Goal: Communication & Community: Answer question/provide support

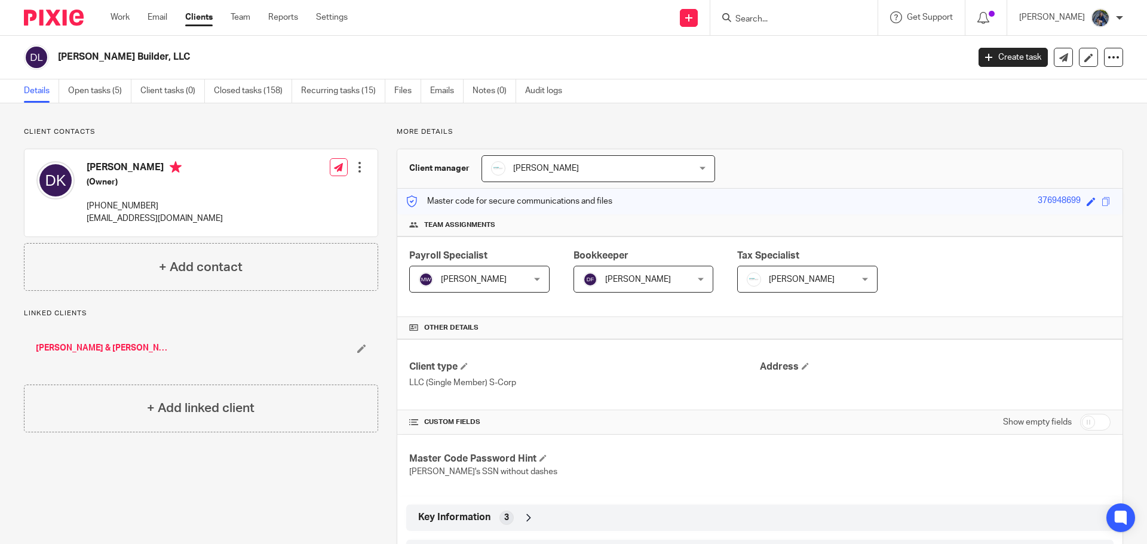
click at [788, 15] on input "Search" at bounding box center [787, 19] width 107 height 11
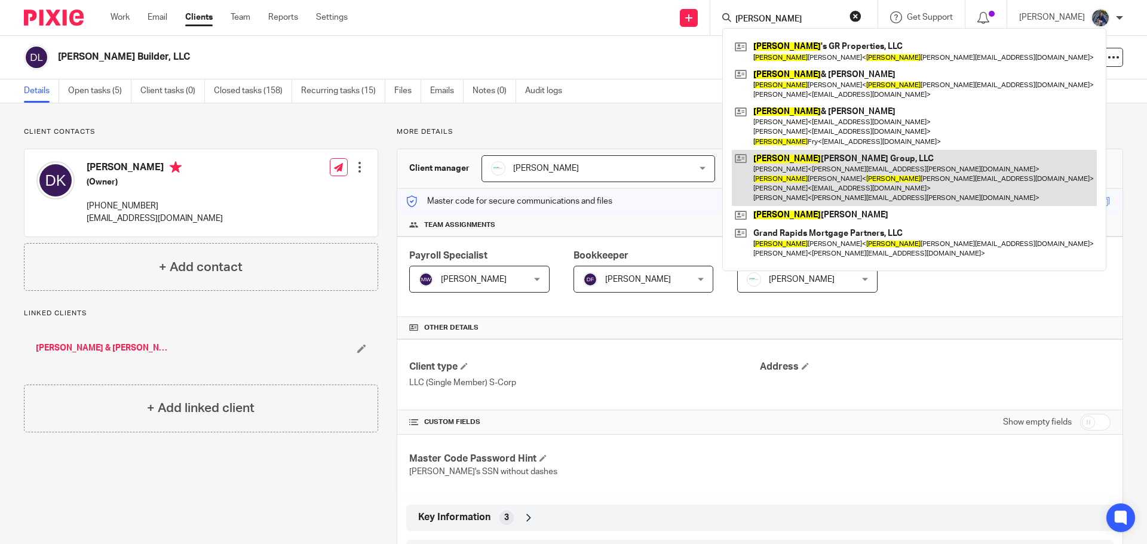
type input "Larry"
click at [797, 162] on link at bounding box center [913, 178] width 365 height 57
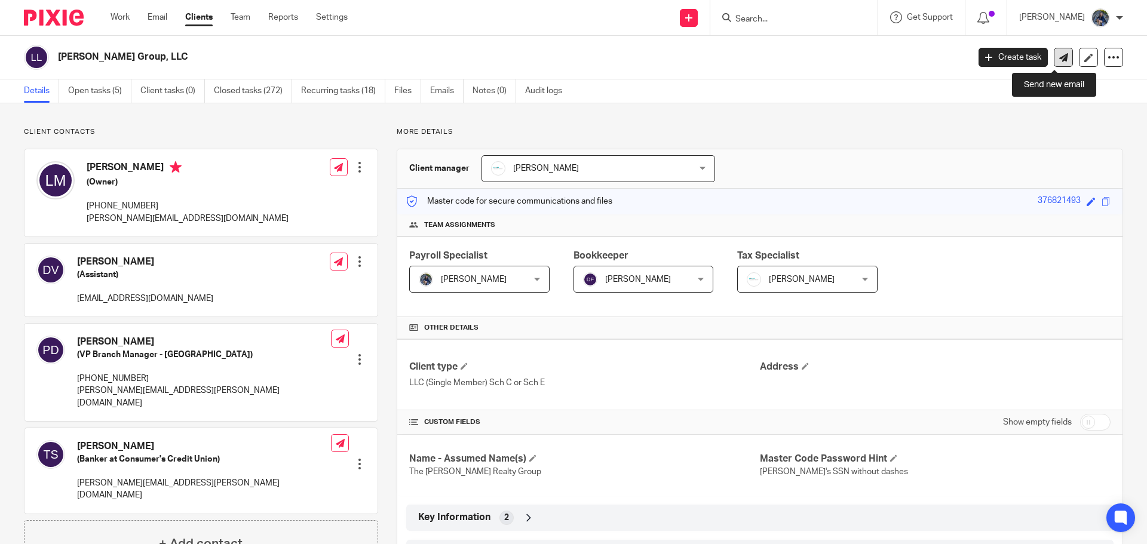
click at [1059, 59] on icon at bounding box center [1063, 57] width 9 height 9
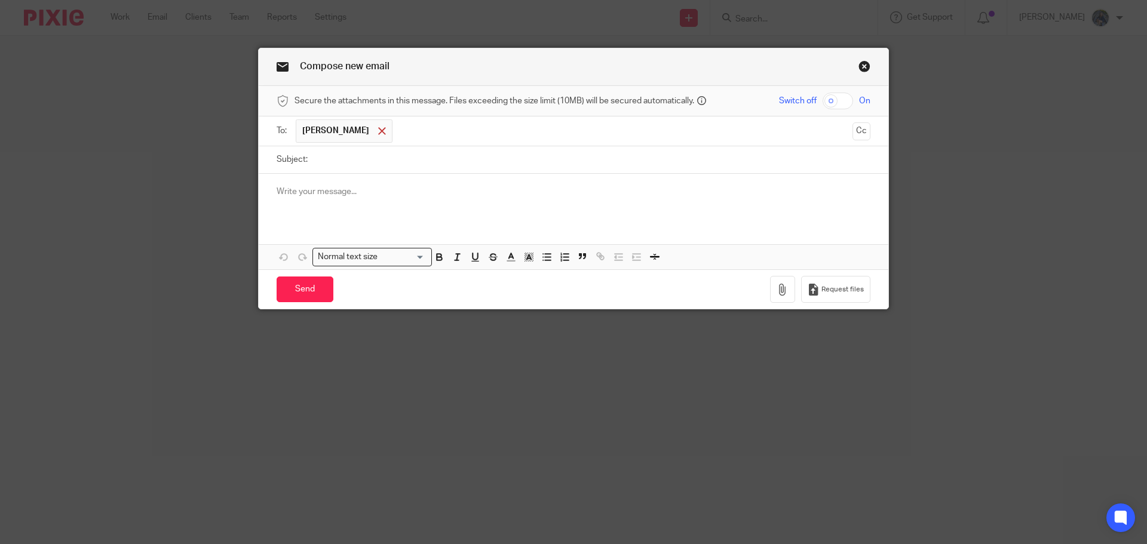
click at [378, 130] on span at bounding box center [382, 131] width 8 height 8
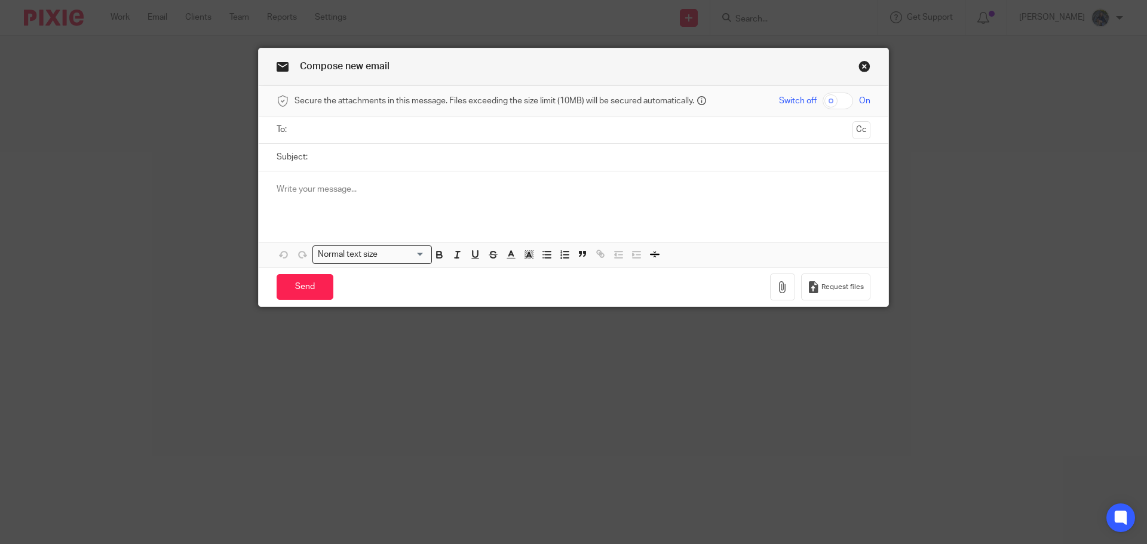
click at [321, 125] on input "text" at bounding box center [573, 130] width 549 height 14
type input "[PERSON_NAME][EMAIL_ADDRESS][DOMAIN_NAME]"
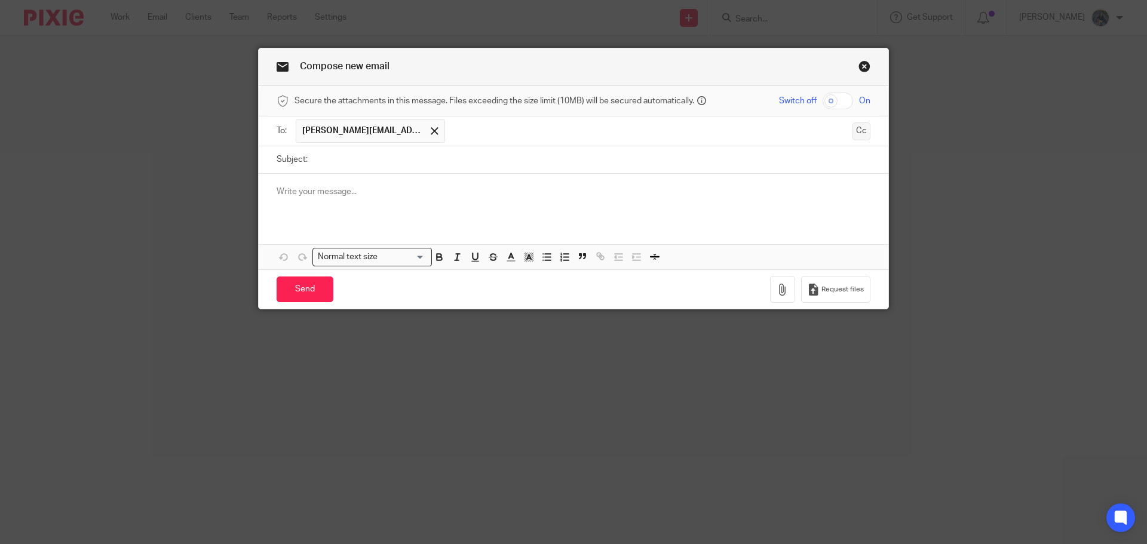
click at [861, 133] on button "Cc" at bounding box center [861, 131] width 18 height 18
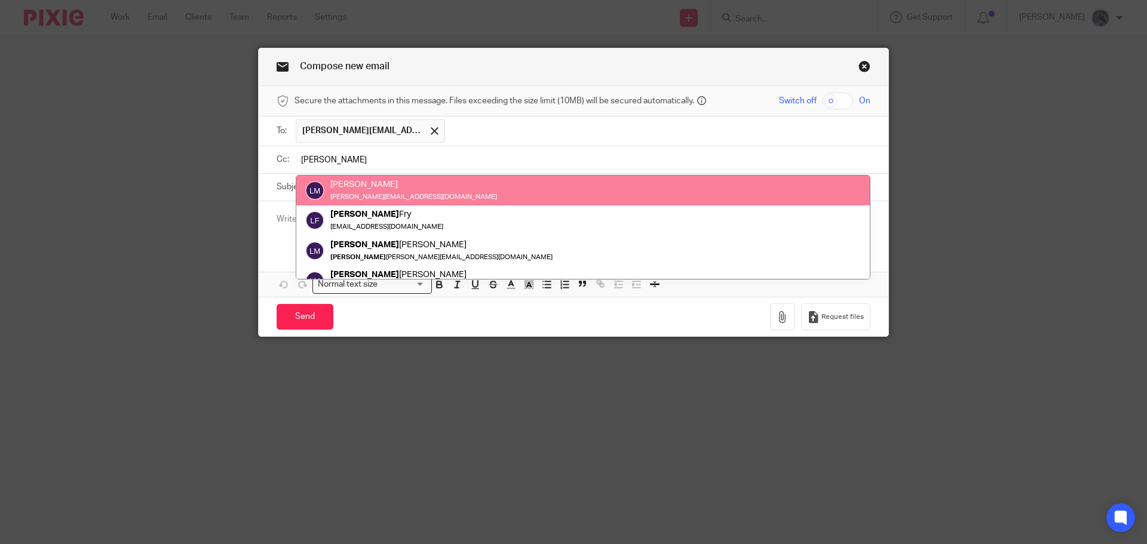
type input "[PERSON_NAME]"
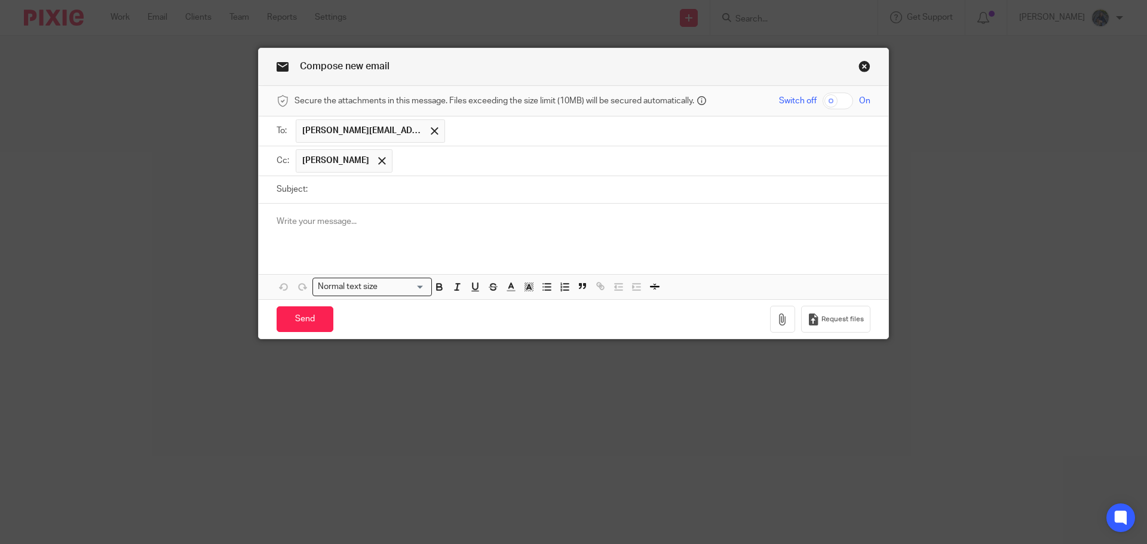
drag, startPoint x: 313, startPoint y: 185, endPoint x: 313, endPoint y: 195, distance: 10.2
click at [313, 188] on input "Subject:" at bounding box center [591, 189] width 557 height 27
type input "Documents requested - Larry Martin"
click at [345, 226] on p at bounding box center [573, 222] width 594 height 12
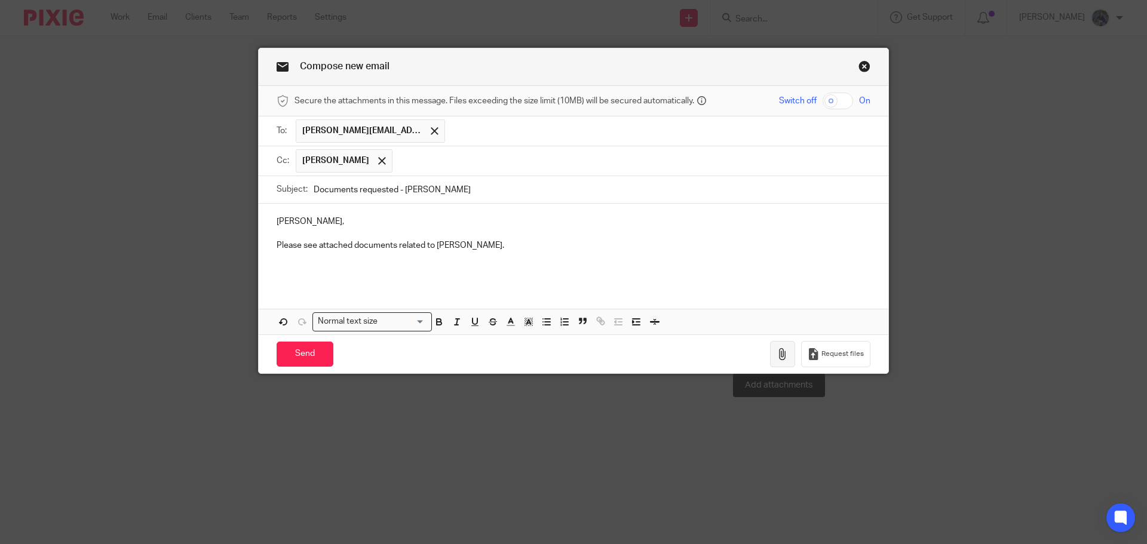
click at [776, 354] on icon "button" at bounding box center [782, 354] width 12 height 12
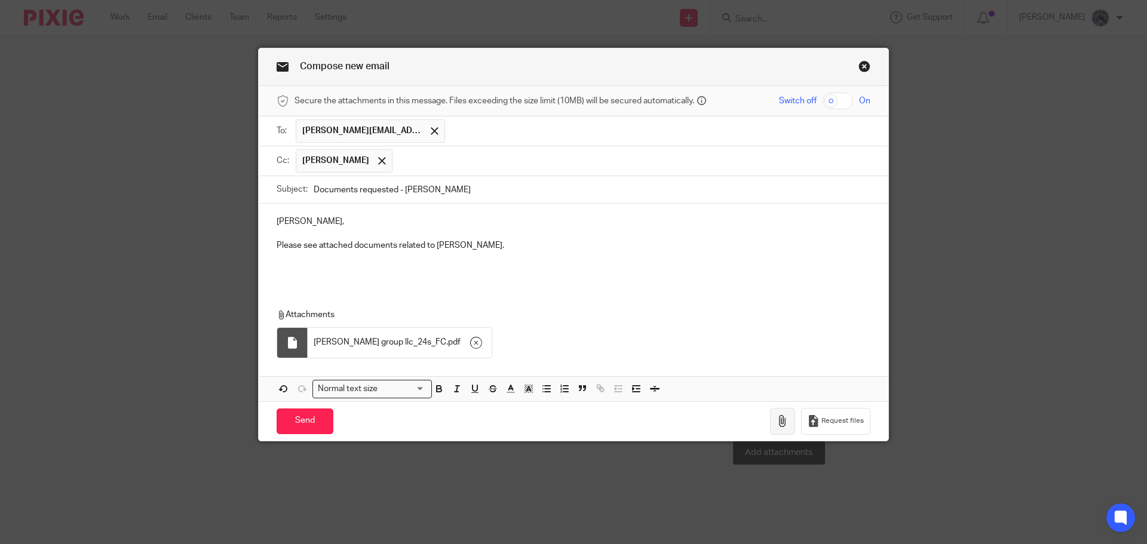
click at [782, 420] on icon "button" at bounding box center [782, 421] width 12 height 12
click at [776, 425] on icon "button" at bounding box center [782, 421] width 12 height 12
click at [776, 422] on icon "button" at bounding box center [782, 421] width 12 height 12
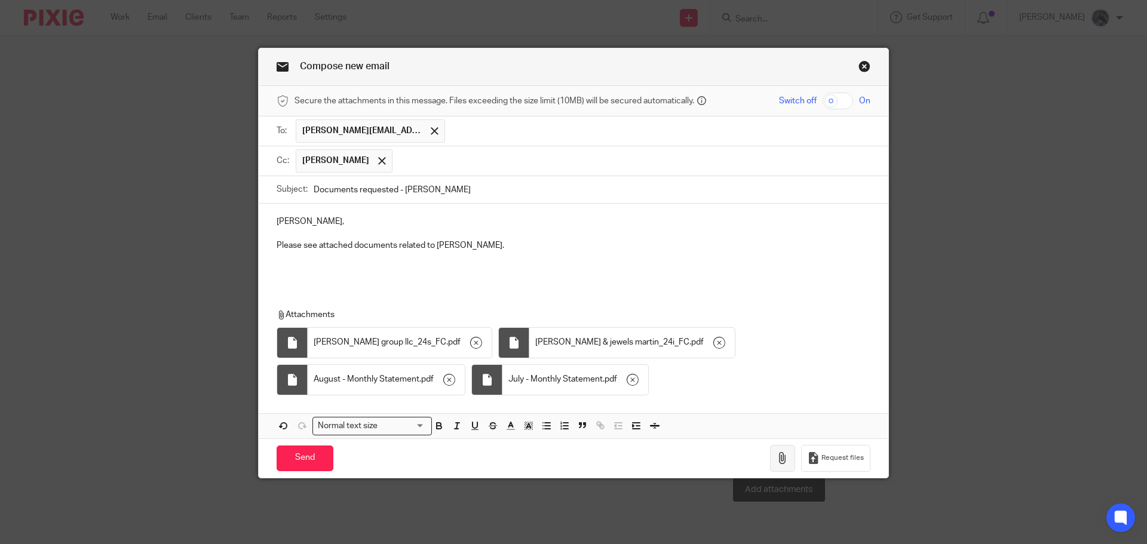
click at [776, 463] on icon "button" at bounding box center [782, 458] width 12 height 12
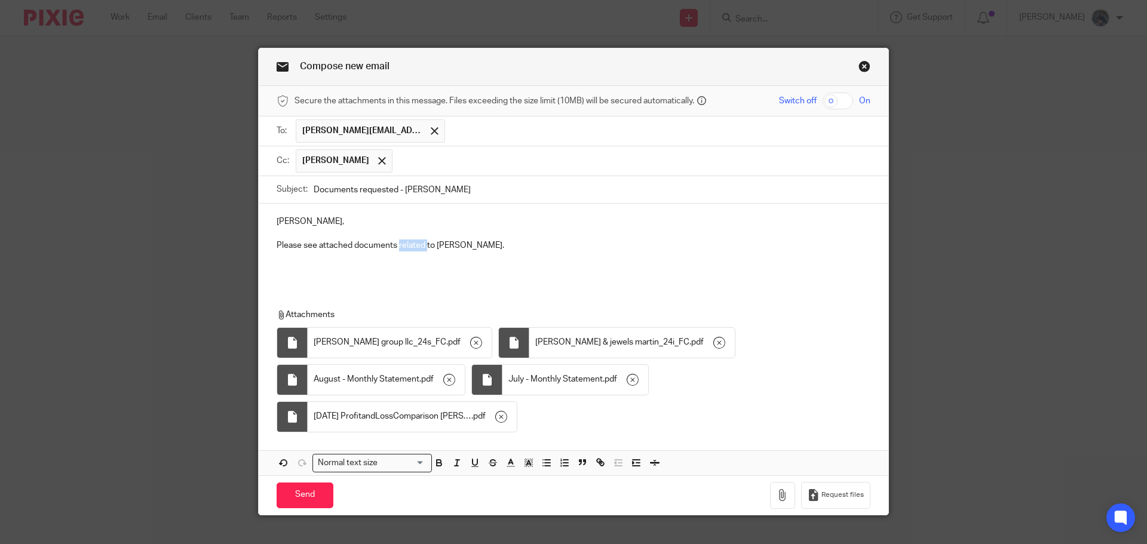
drag, startPoint x: 395, startPoint y: 243, endPoint x: 422, endPoint y: 241, distance: 27.5
click at [422, 241] on p "Please see attached documents related to Larry Martin." at bounding box center [573, 245] width 594 height 12
click at [566, 247] on p "Please see attached documents you recently reqeusted for Larry Martin." at bounding box center [573, 245] width 594 height 12
drag, startPoint x: 464, startPoint y: 241, endPoint x: 457, endPoint y: 240, distance: 6.6
click at [457, 240] on p "Please see attached documents you recently reqeusted for Larry Martin. Please l…" at bounding box center [573, 245] width 594 height 12
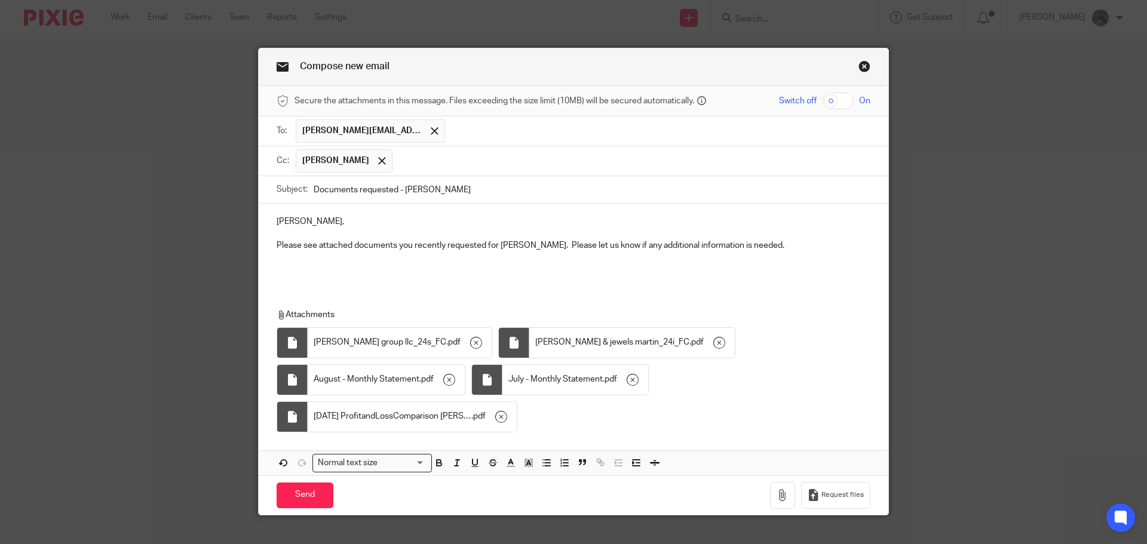
click at [594, 262] on p at bounding box center [573, 258] width 594 height 12
click at [298, 496] on input "Send" at bounding box center [304, 495] width 57 height 26
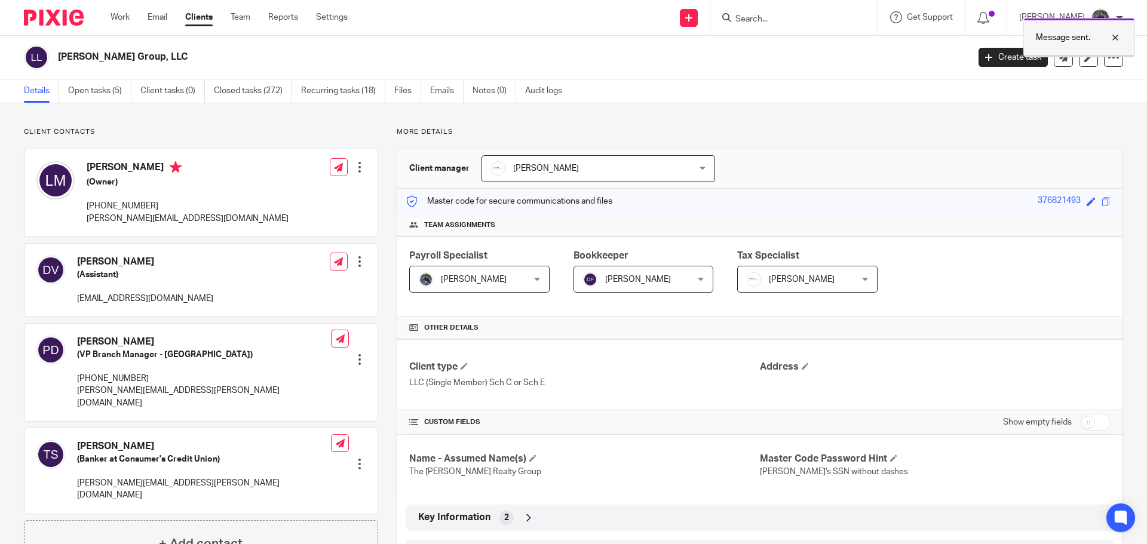
click at [1115, 36] on div at bounding box center [1106, 37] width 32 height 14
click at [85, 93] on link "Open tasks (5)" at bounding box center [99, 90] width 63 height 23
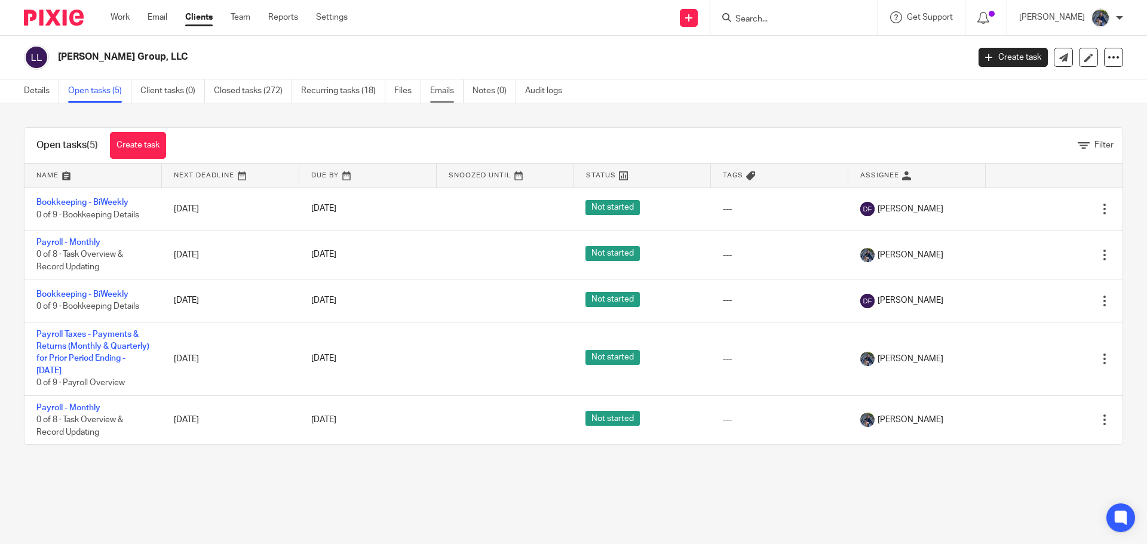
click at [437, 93] on link "Emails" at bounding box center [446, 90] width 33 height 23
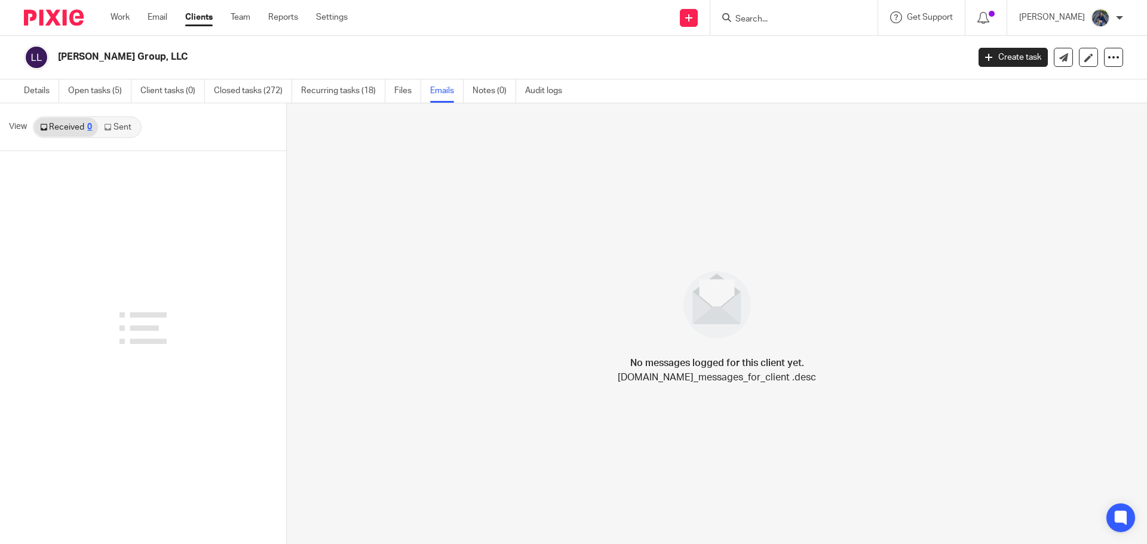
click at [117, 131] on link "Sent" at bounding box center [119, 127] width 42 height 19
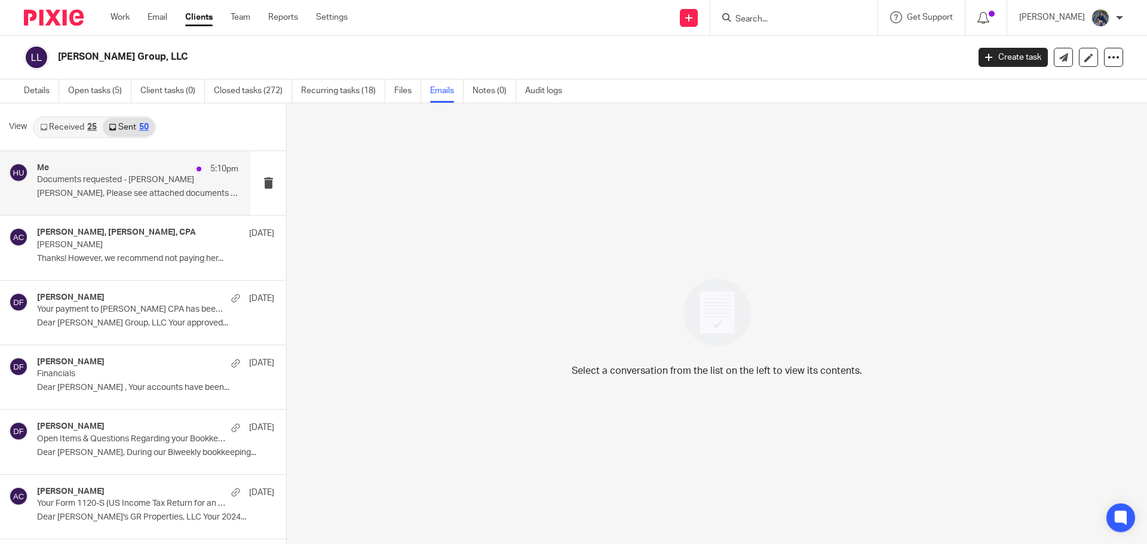
click at [104, 183] on p "Documents requested - [PERSON_NAME]" at bounding box center [117, 180] width 161 height 10
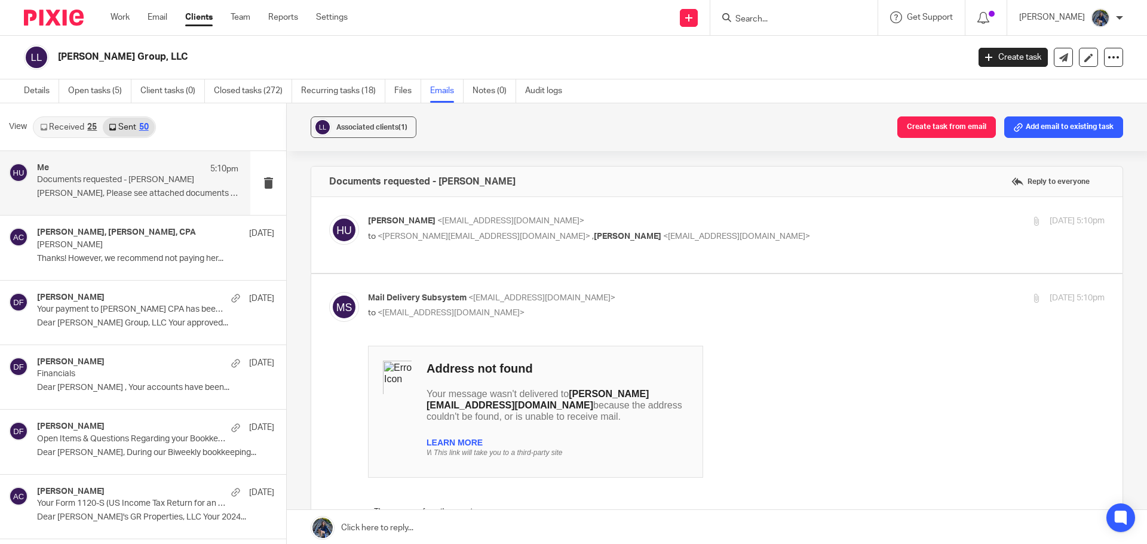
click at [540, 222] on p "Holly Utting <hollyutting@gmail.com>" at bounding box center [613, 221] width 491 height 13
checkbox input "true"
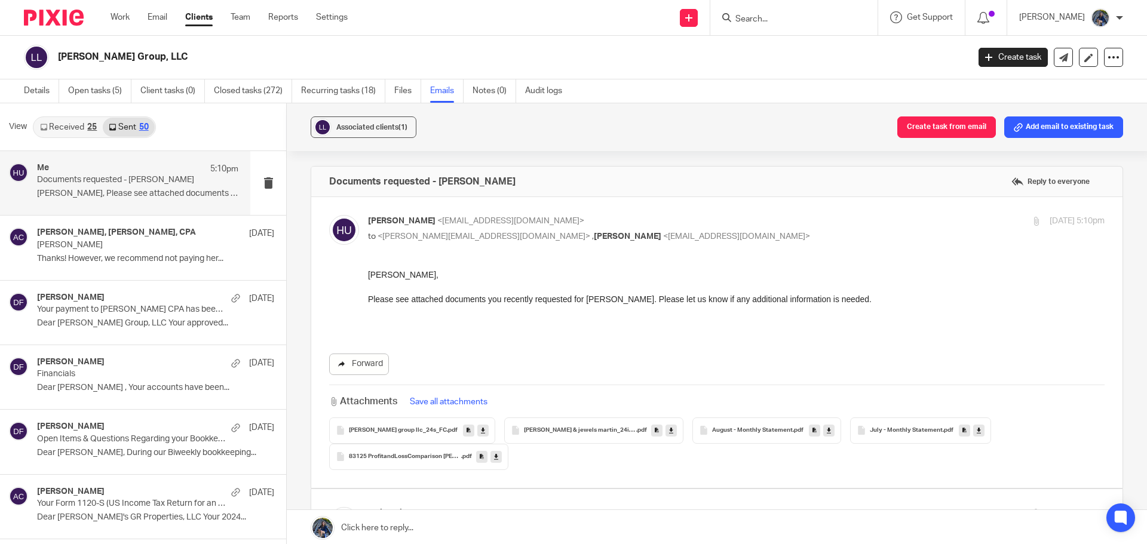
click at [352, 368] on link "Forward" at bounding box center [359, 364] width 60 height 21
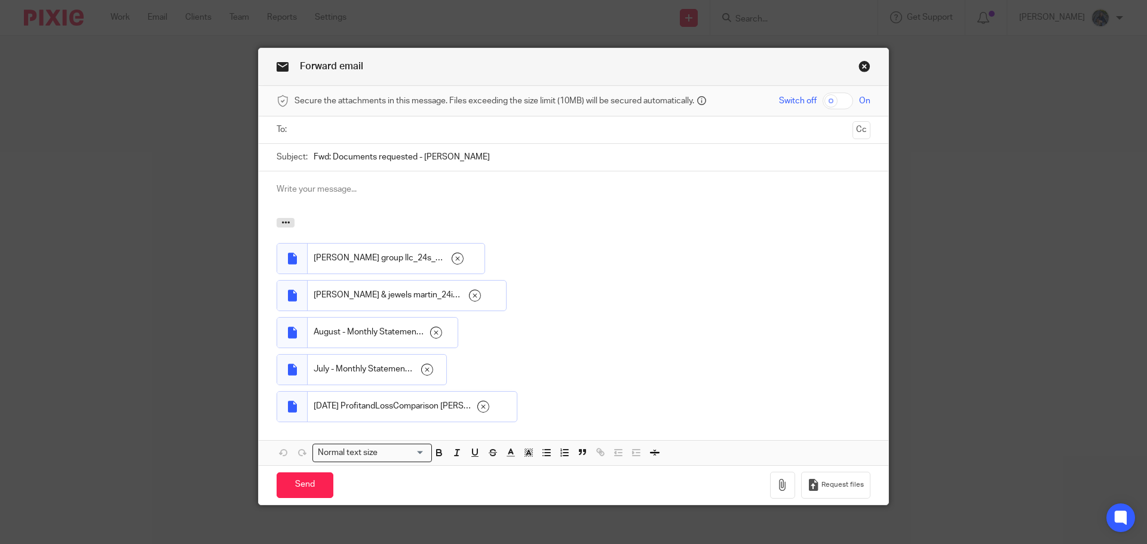
click at [313, 129] on input "text" at bounding box center [573, 130] width 549 height 14
type input "nicolet@benchmarkmi.com"
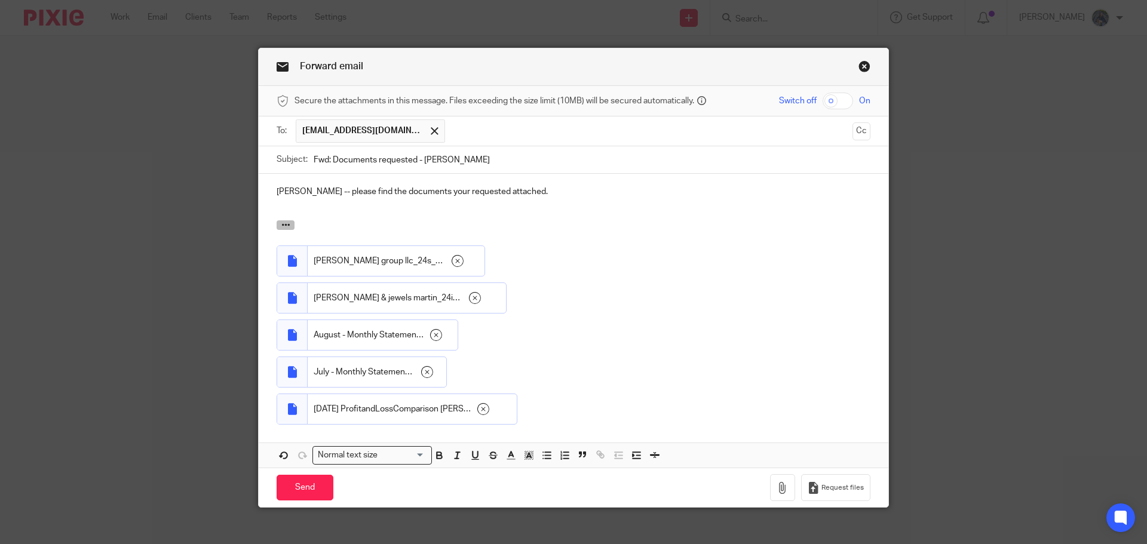
click at [281, 224] on icon "button" at bounding box center [285, 224] width 9 height 9
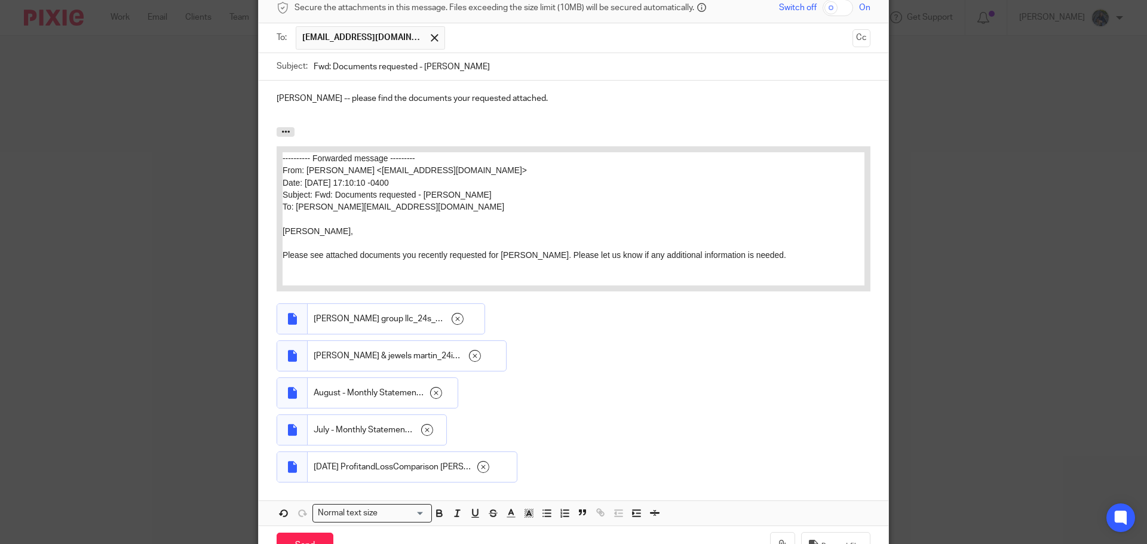
scroll to position [119, 0]
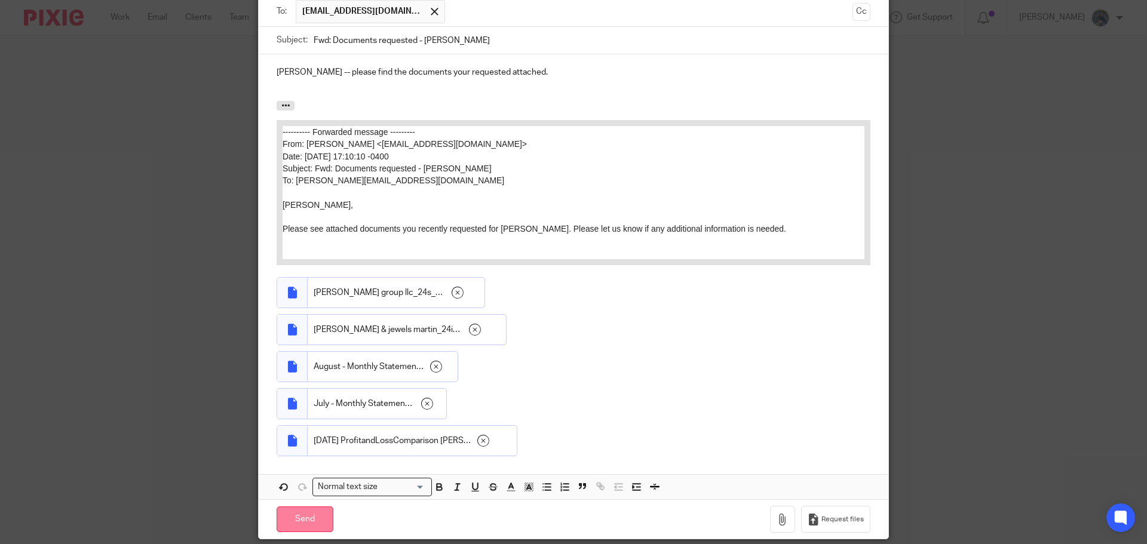
click at [287, 519] on input "Send" at bounding box center [304, 519] width 57 height 26
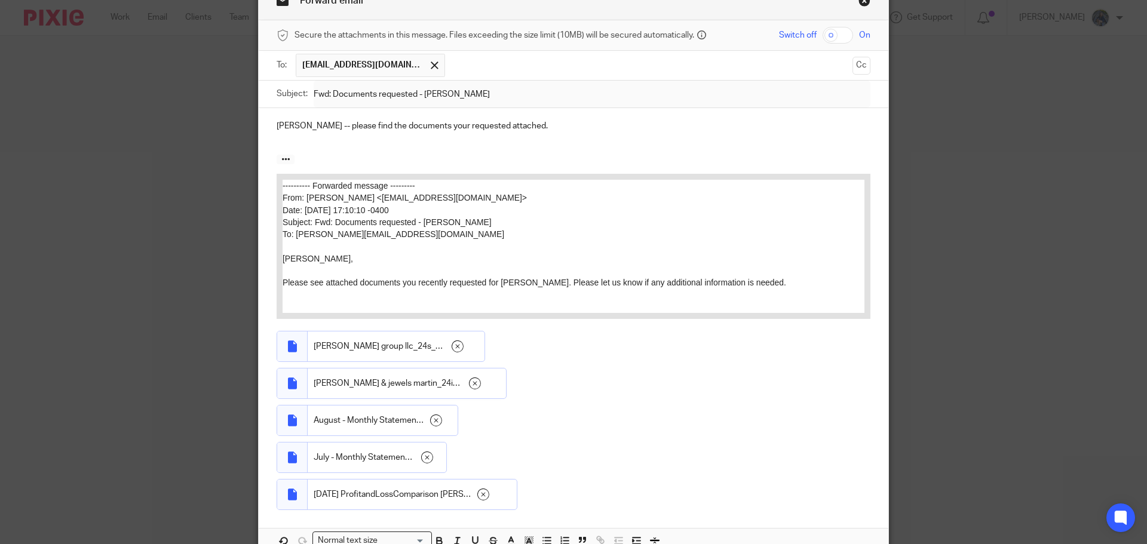
scroll to position [0, 0]
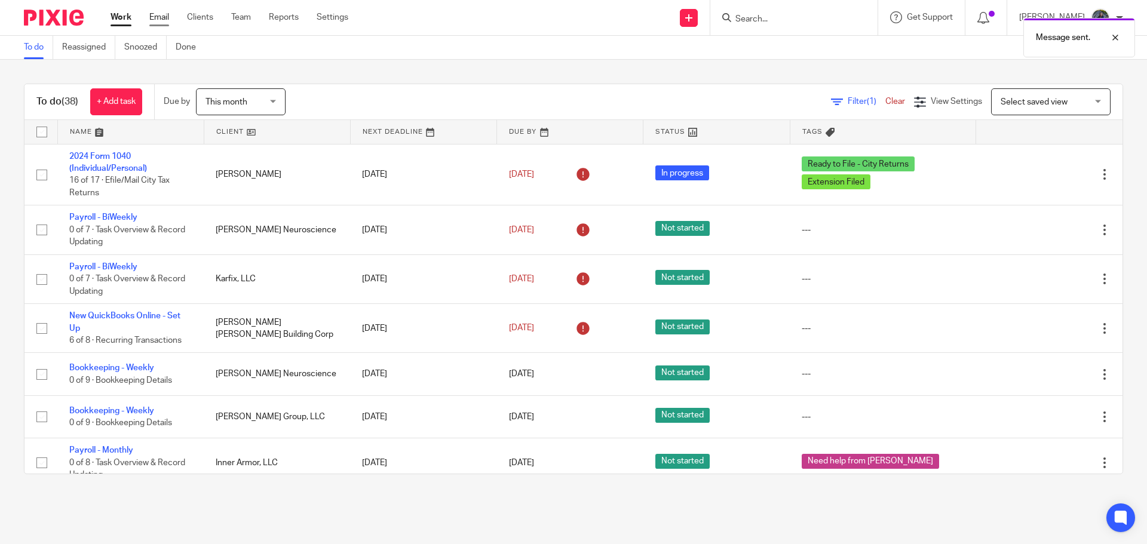
click at [152, 16] on link "Email" at bounding box center [159, 17] width 20 height 12
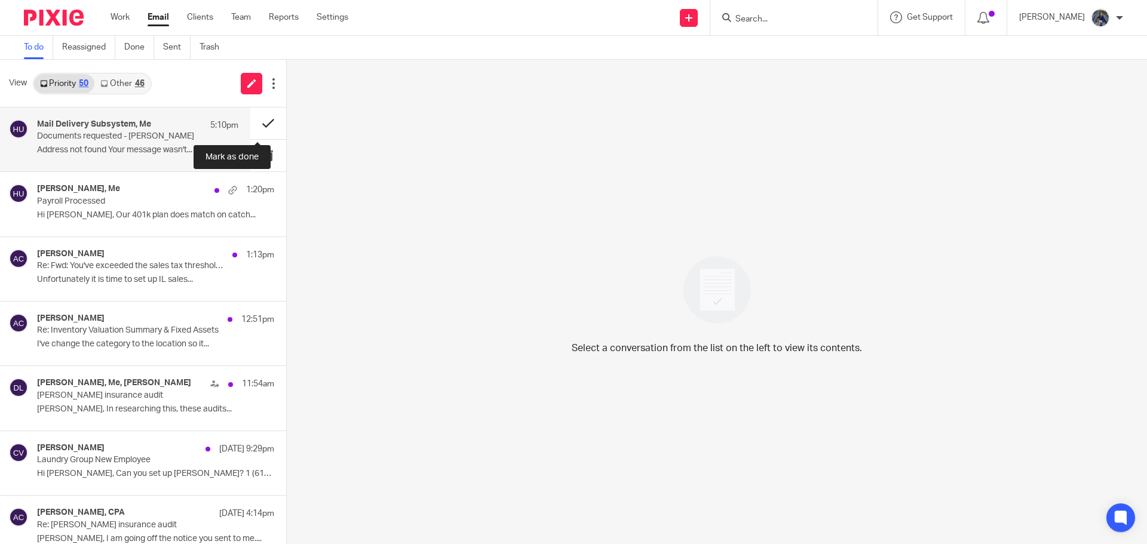
click at [254, 121] on button at bounding box center [268, 123] width 36 height 32
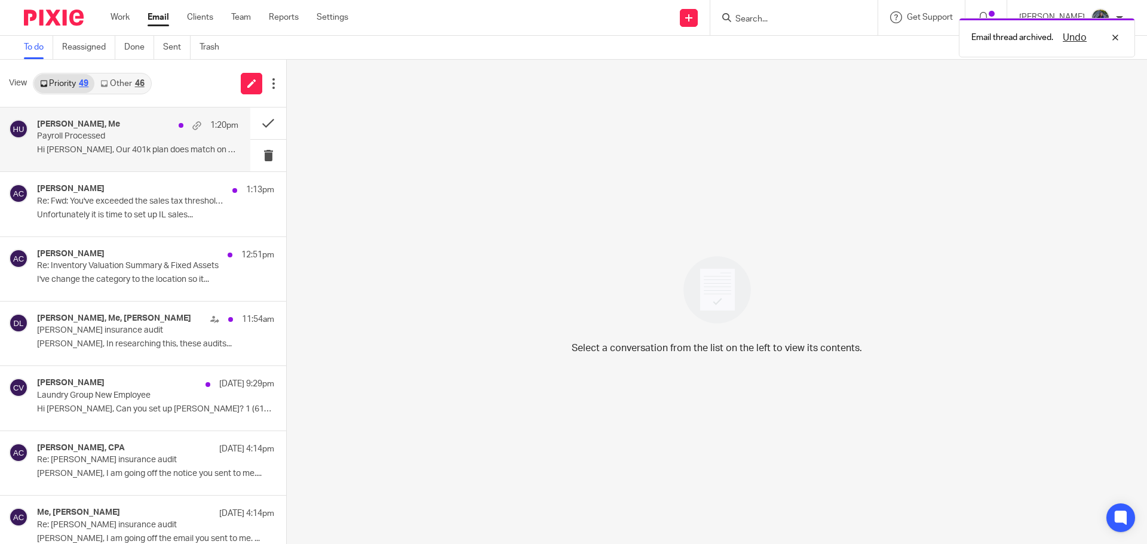
click at [144, 126] on div "Cheryl Gabriel, Me 1:20pm" at bounding box center [137, 125] width 201 height 12
